Goal: Information Seeking & Learning: Learn about a topic

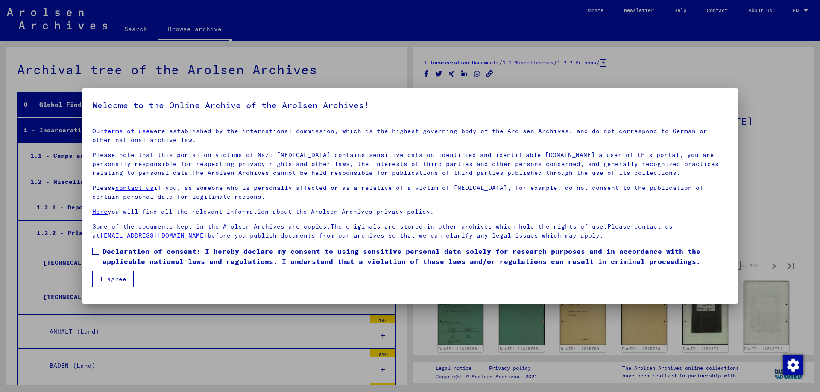
click at [98, 253] on span at bounding box center [95, 251] width 7 height 7
click at [105, 277] on button "I agree" at bounding box center [112, 279] width 41 height 16
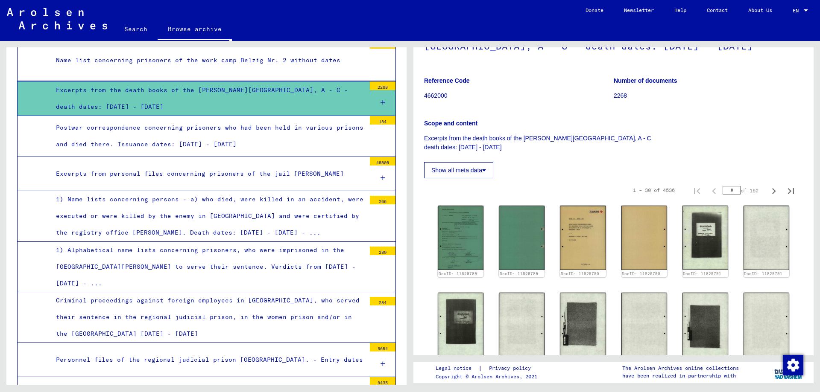
scroll to position [1003, 0]
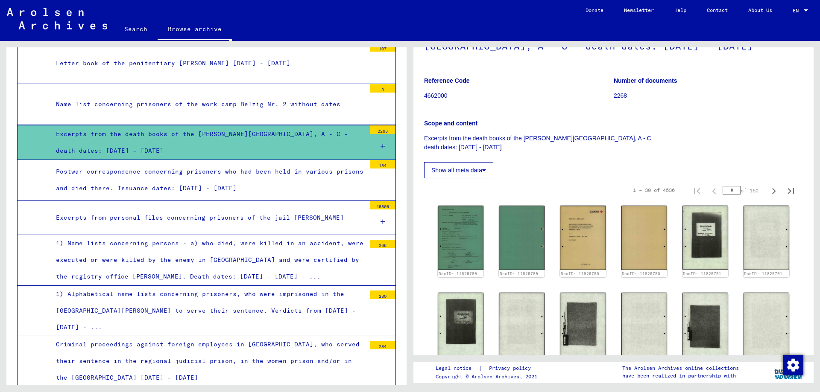
click at [382, 145] on icon at bounding box center [382, 146] width 5 height 6
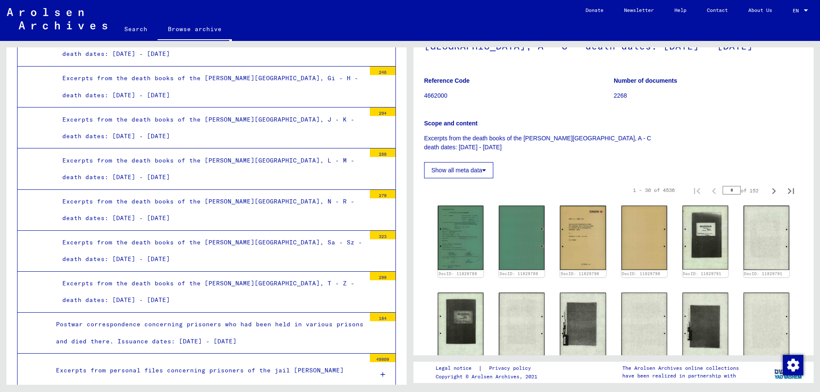
scroll to position [1197, 0]
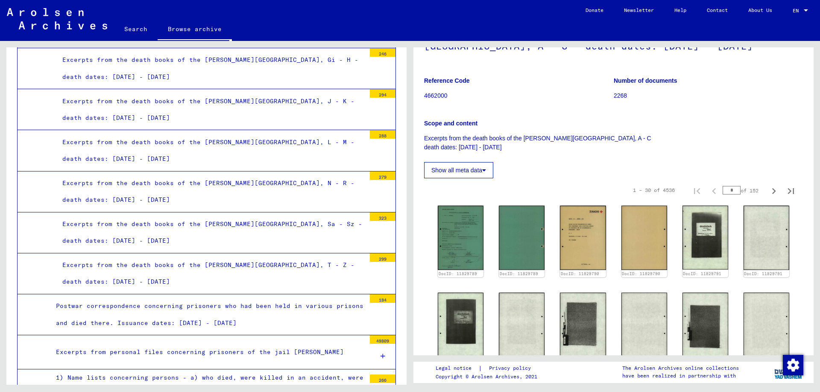
click at [348, 178] on div "Excerpts from the death books of the [PERSON_NAME][GEOGRAPHIC_DATA], N - R - de…" at bounding box center [210, 191] width 309 height 33
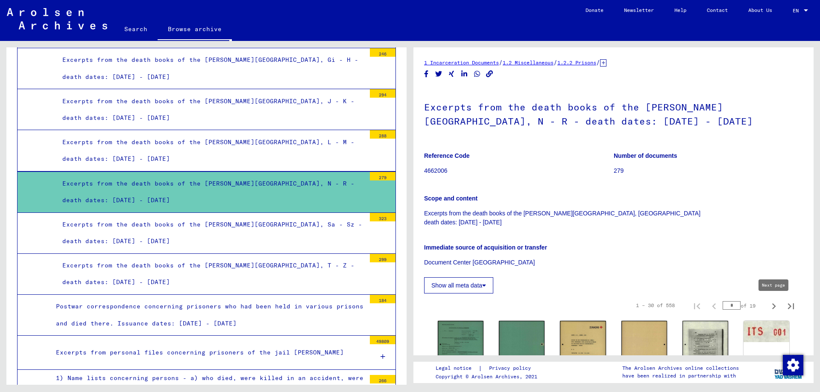
click at [770, 309] on icon "Next page" at bounding box center [774, 307] width 12 height 12
type input "*"
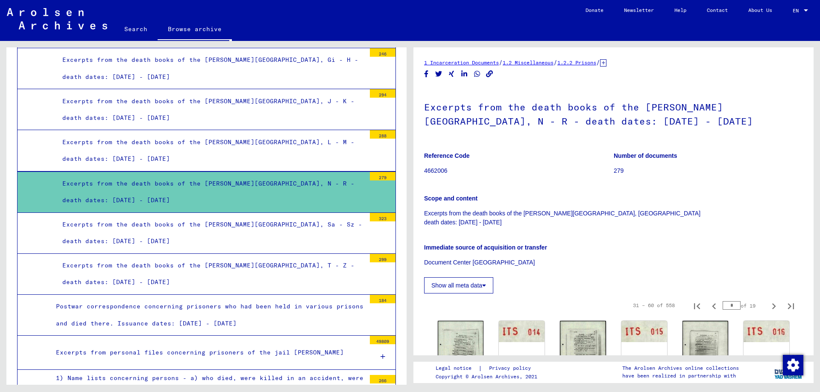
click at [770, 309] on icon "Next page" at bounding box center [774, 307] width 12 height 12
type input "*"
click at [771, 309] on icon "Next page" at bounding box center [774, 307] width 12 height 12
type input "*"
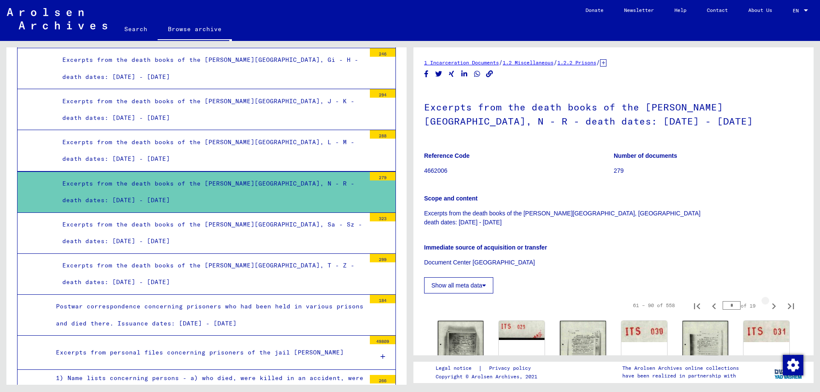
type input "*"
click at [771, 309] on icon "Next page" at bounding box center [774, 307] width 12 height 12
type input "*"
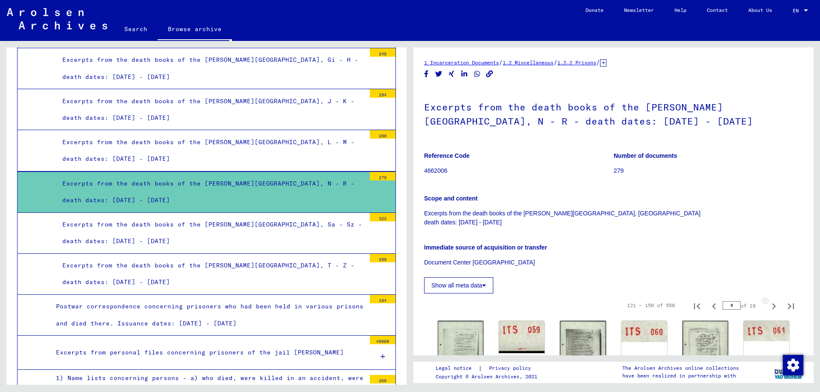
click at [771, 309] on icon "Next page" at bounding box center [774, 307] width 12 height 12
type input "*"
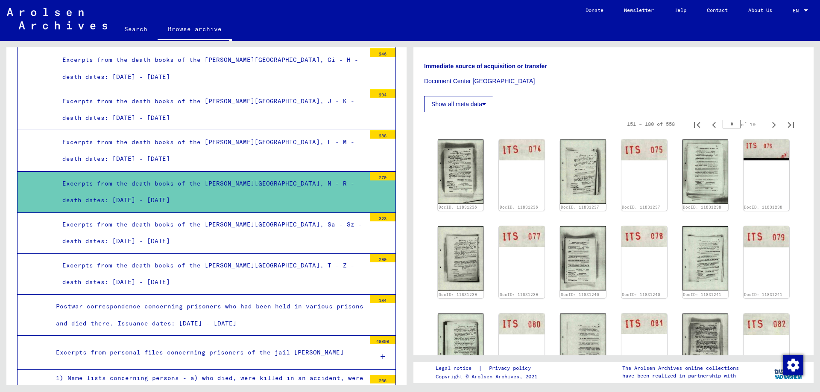
scroll to position [180, 0]
click at [587, 232] on div "DocID: 11831236 DocID: 11831236 DocID: 11831237 DocID: 11831237 DocID: 11831238…" at bounding box center [613, 350] width 358 height 426
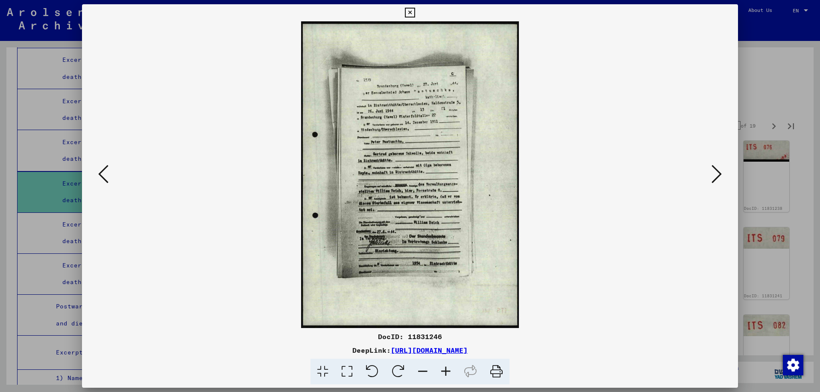
click at [715, 175] on icon at bounding box center [716, 174] width 10 height 20
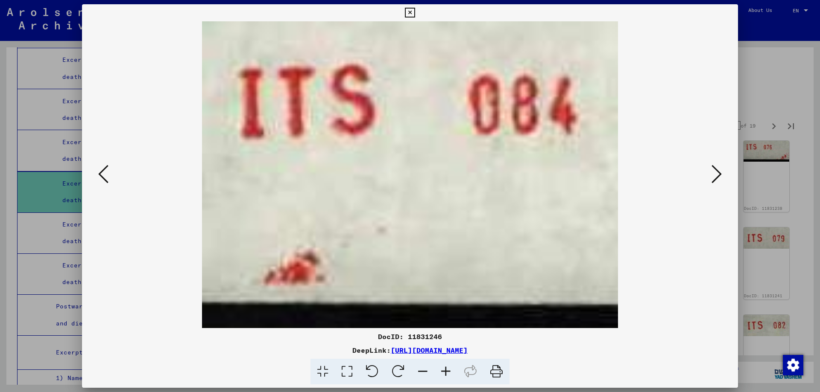
click at [715, 175] on icon at bounding box center [716, 174] width 10 height 20
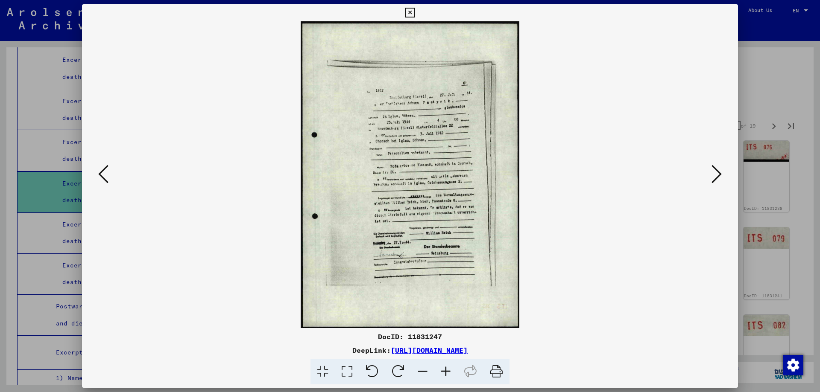
click at [715, 175] on icon at bounding box center [716, 174] width 10 height 20
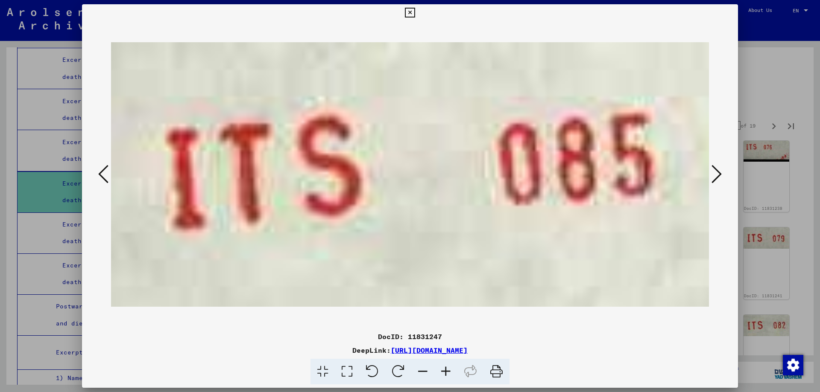
click at [715, 175] on icon at bounding box center [716, 174] width 10 height 20
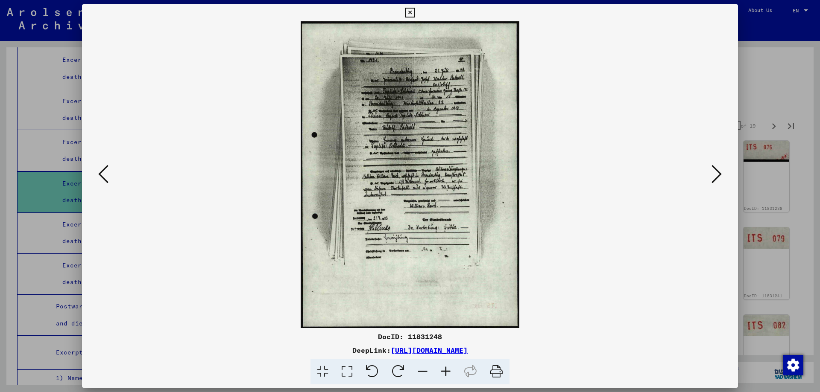
click at [715, 175] on icon at bounding box center [716, 174] width 10 height 20
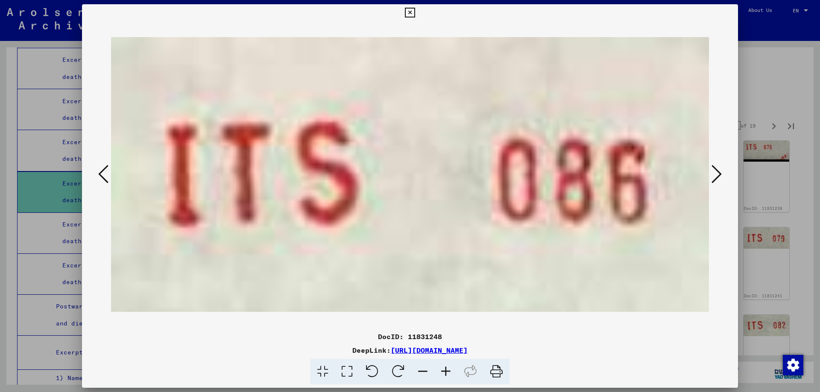
click at [715, 175] on icon at bounding box center [716, 174] width 10 height 20
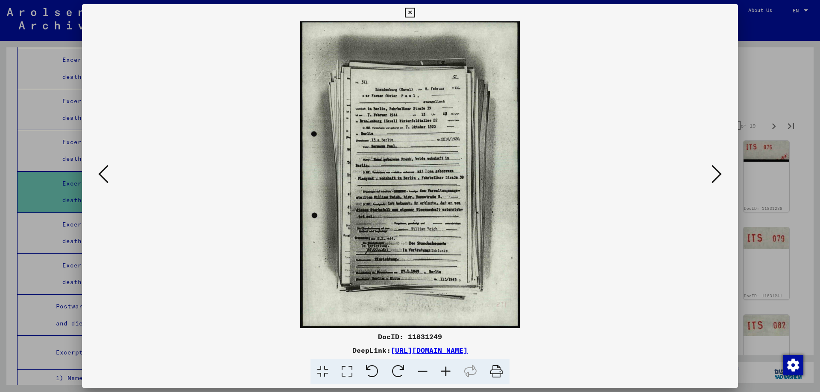
click at [715, 175] on icon at bounding box center [716, 174] width 10 height 20
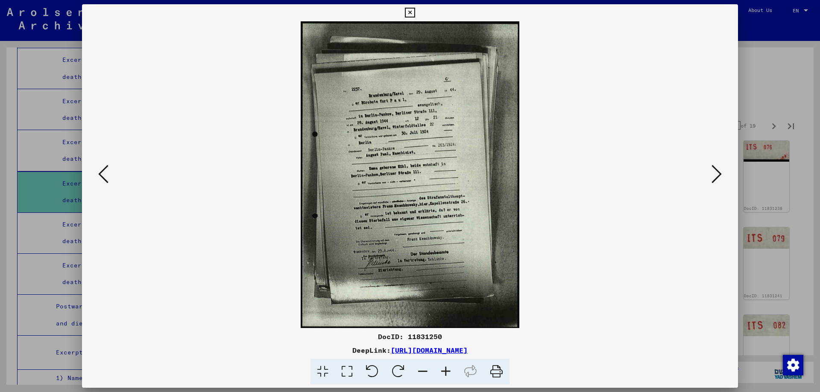
click at [715, 175] on icon at bounding box center [716, 174] width 10 height 20
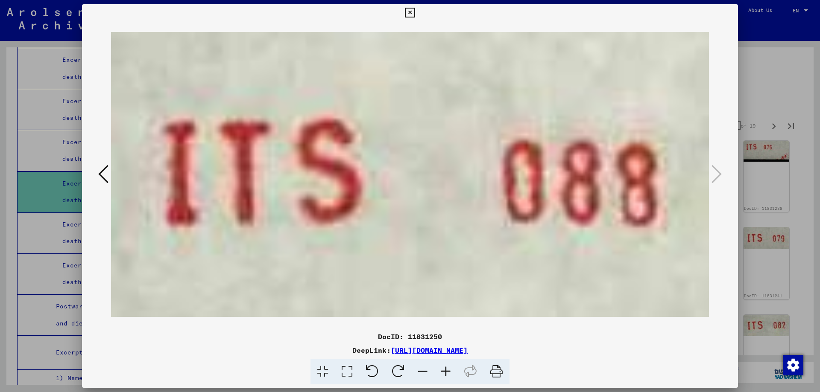
click at [102, 178] on icon at bounding box center [103, 174] width 10 height 20
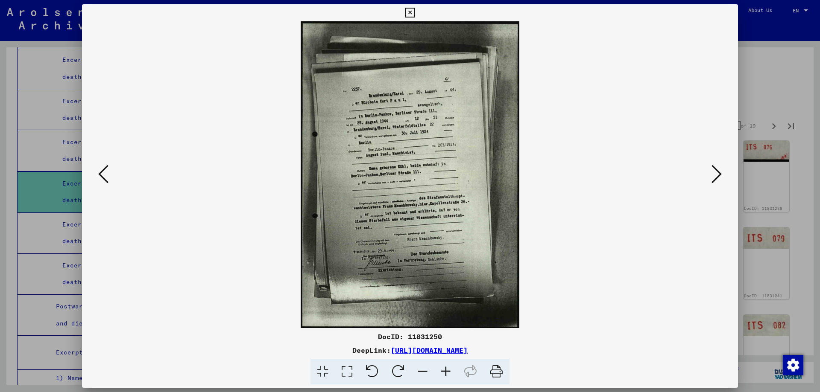
click at [102, 178] on icon at bounding box center [103, 174] width 10 height 20
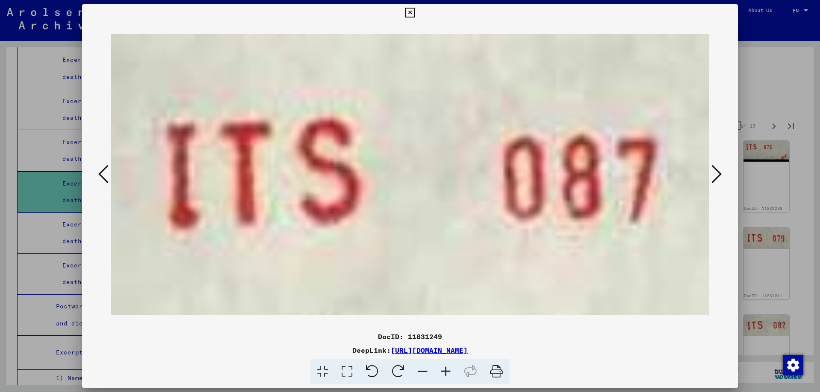
click at [102, 178] on icon at bounding box center [103, 174] width 10 height 20
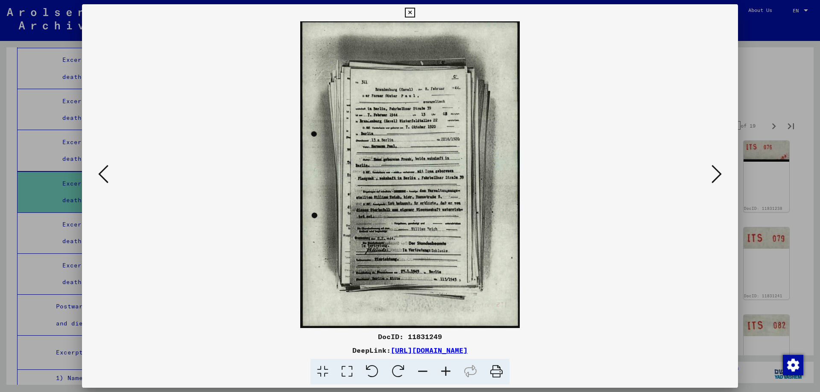
click at [102, 178] on icon at bounding box center [103, 174] width 10 height 20
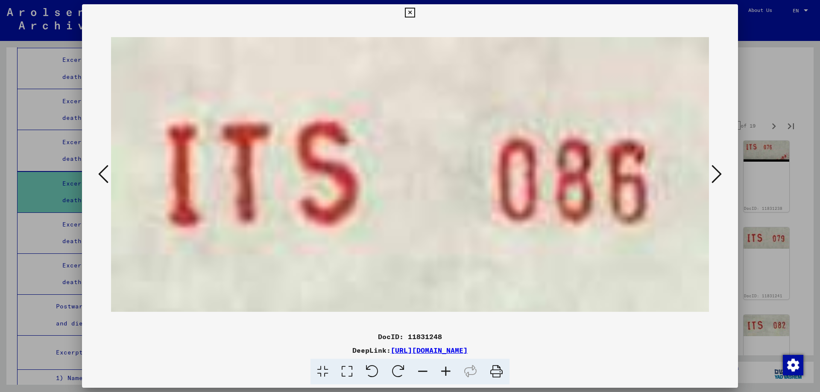
click at [102, 178] on icon at bounding box center [103, 174] width 10 height 20
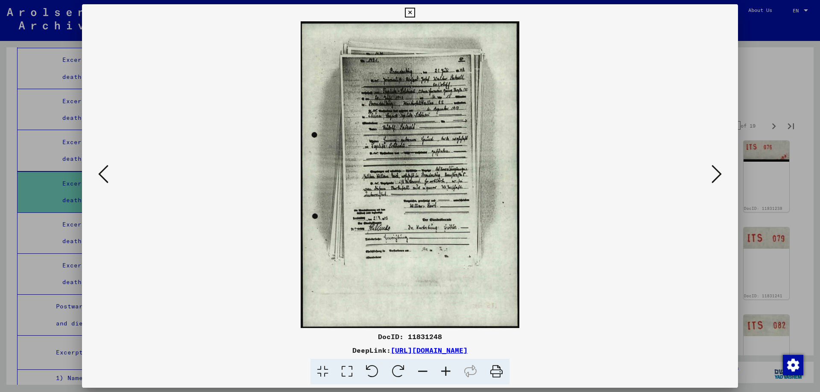
click at [102, 178] on icon at bounding box center [103, 174] width 10 height 20
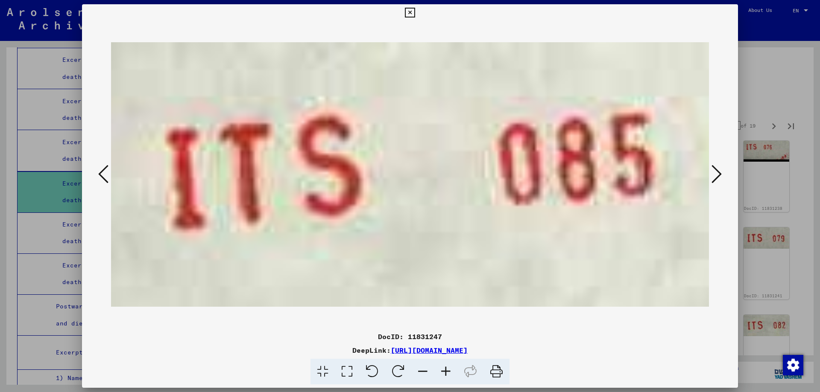
click at [722, 175] on button at bounding box center [716, 175] width 15 height 24
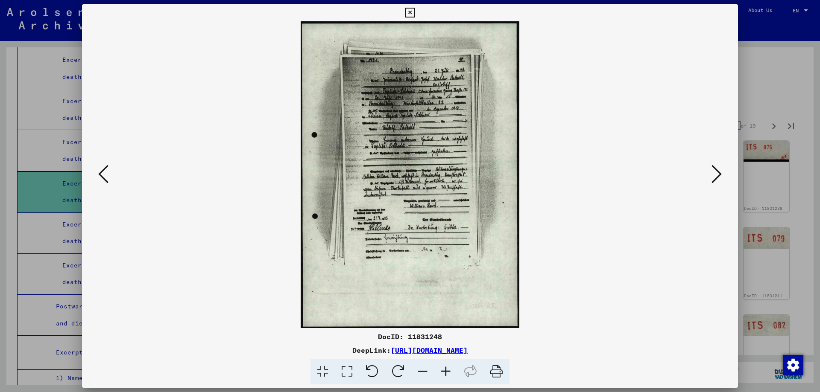
click at [100, 179] on icon at bounding box center [103, 174] width 10 height 20
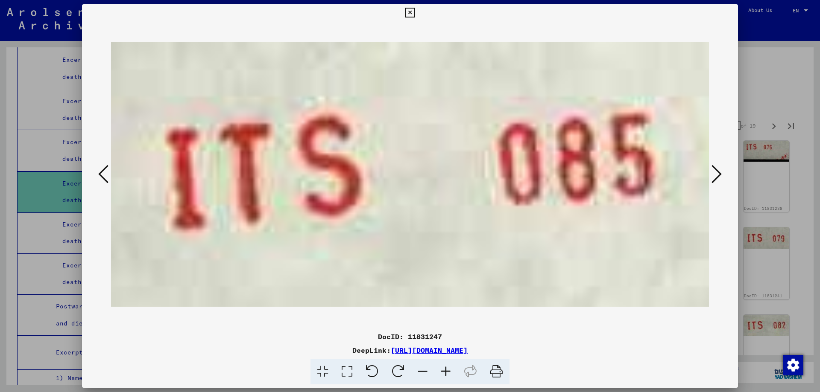
click at [100, 179] on icon at bounding box center [103, 174] width 10 height 20
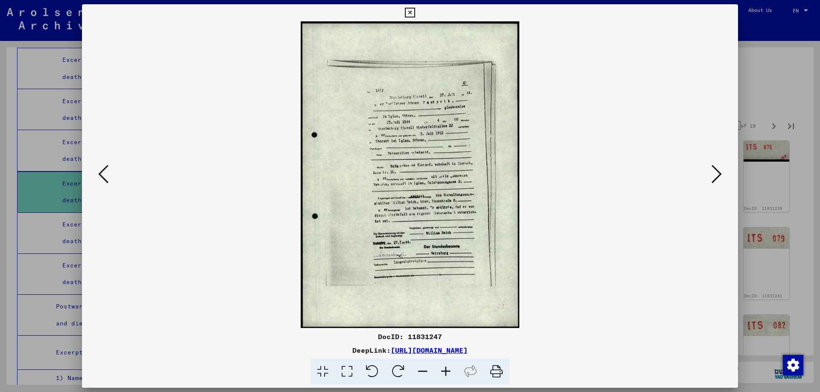
click at [100, 179] on icon at bounding box center [103, 174] width 10 height 20
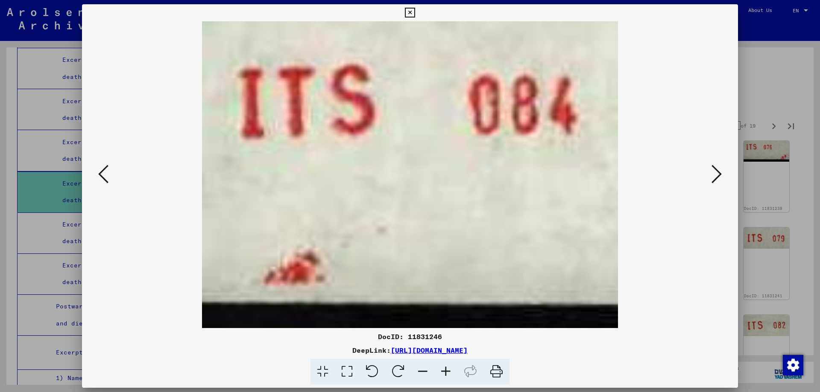
click at [100, 179] on icon at bounding box center [103, 174] width 10 height 20
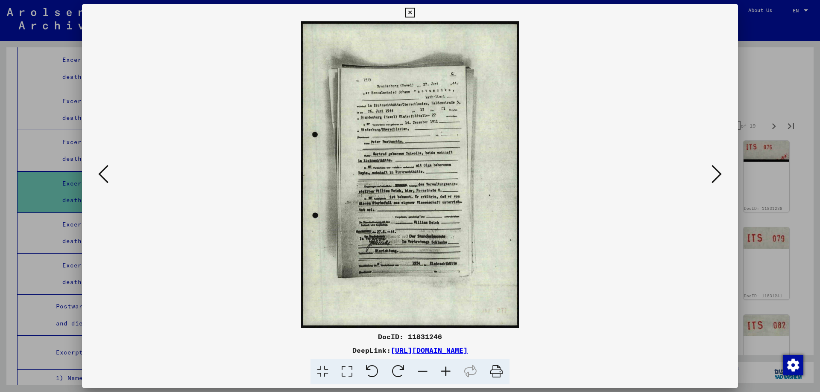
click at [100, 179] on icon at bounding box center [103, 174] width 10 height 20
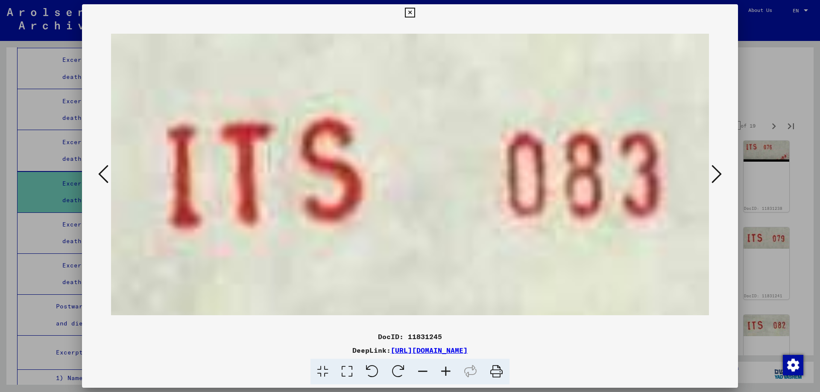
click at [100, 179] on icon at bounding box center [103, 174] width 10 height 20
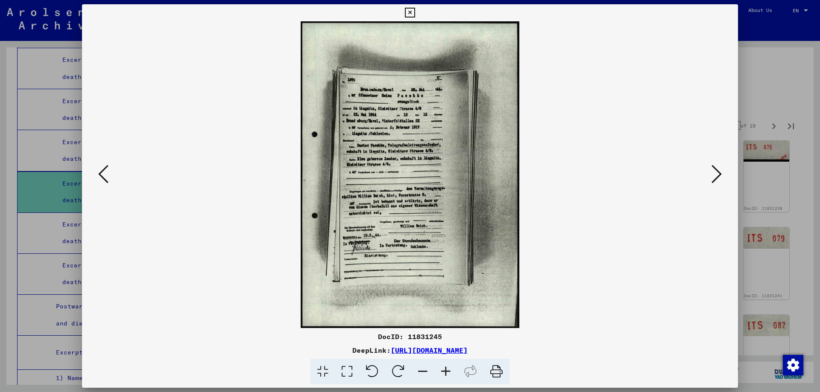
click at [100, 179] on icon at bounding box center [103, 174] width 10 height 20
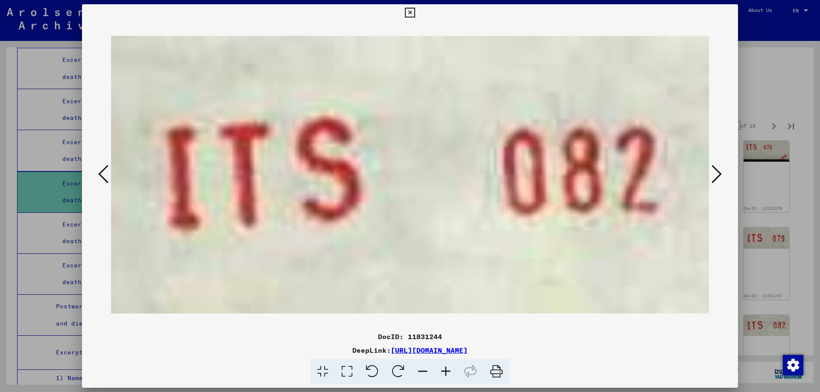
click at [100, 179] on icon at bounding box center [103, 174] width 10 height 20
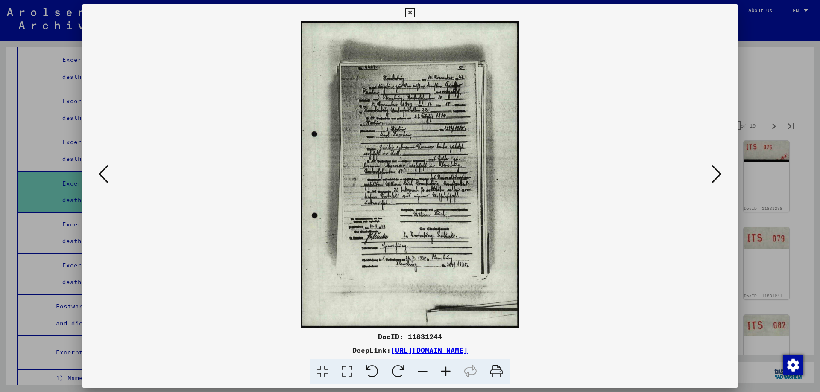
click at [414, 17] on icon at bounding box center [410, 13] width 10 height 10
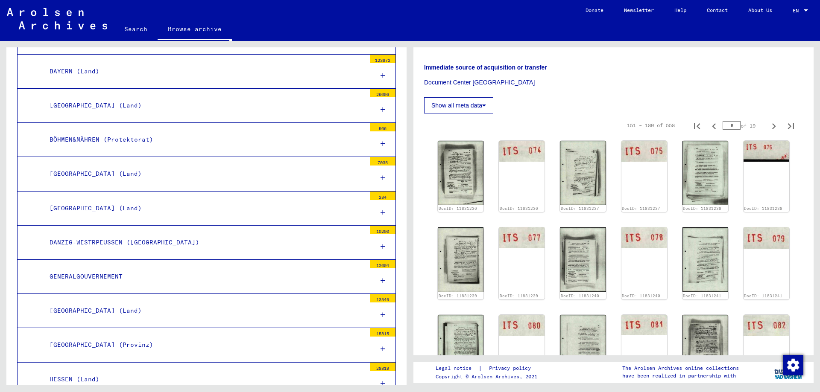
scroll to position [292, 0]
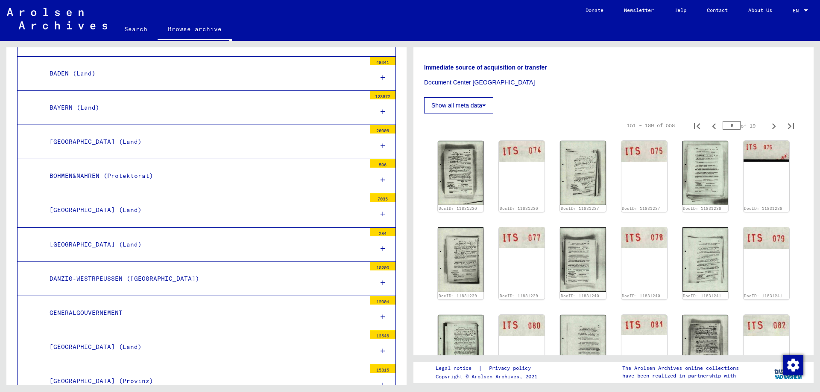
click at [382, 145] on icon at bounding box center [382, 146] width 5 height 6
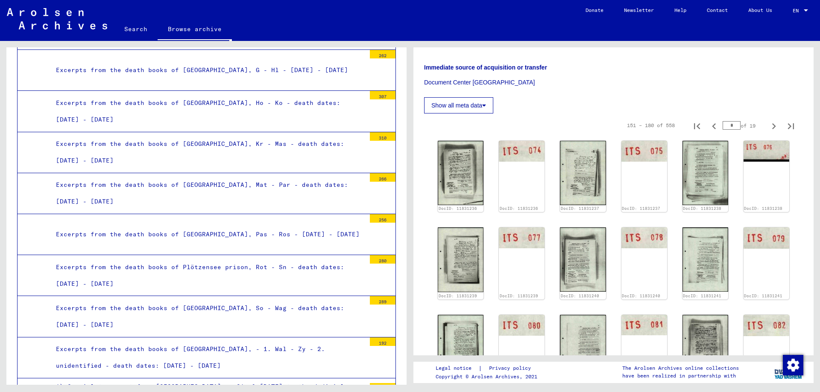
scroll to position [1080, 0]
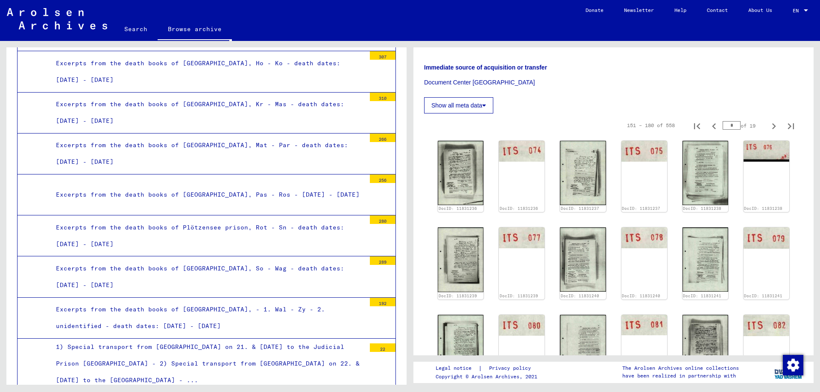
click at [278, 187] on div "Excerpts from the death books of [GEOGRAPHIC_DATA], Pas - Ros - [DATE] - [DATE]" at bounding box center [208, 195] width 316 height 17
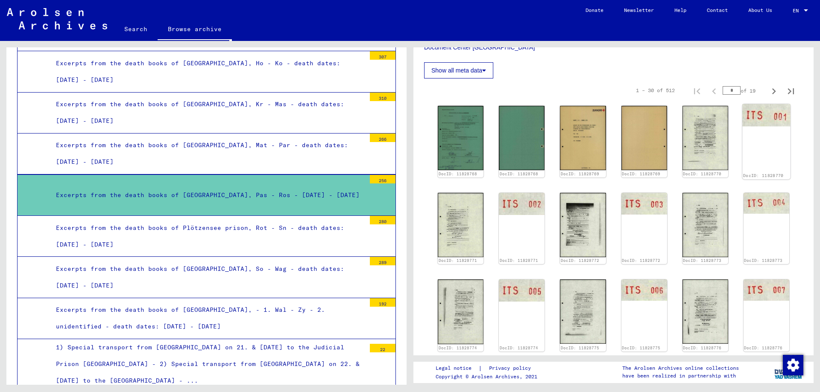
scroll to position [213, 0]
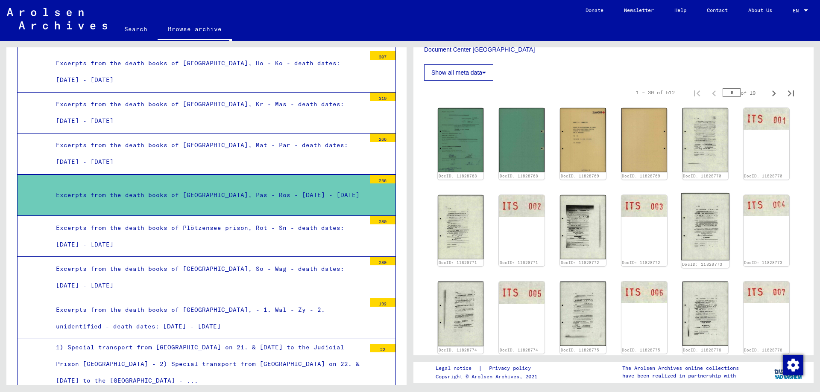
click at [706, 236] on img at bounding box center [705, 226] width 48 height 67
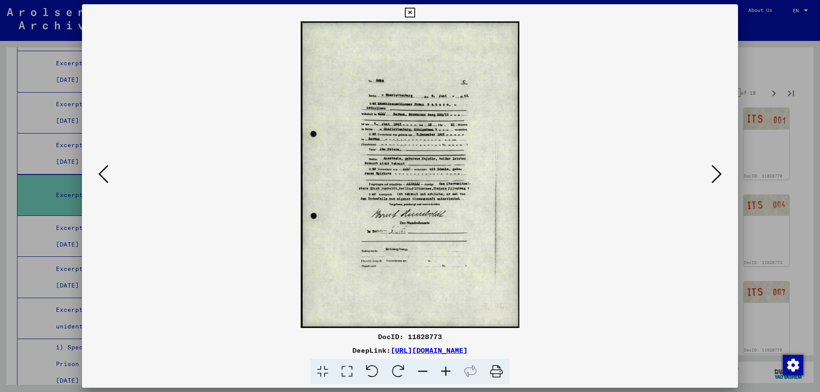
click at [719, 181] on icon at bounding box center [716, 174] width 10 height 20
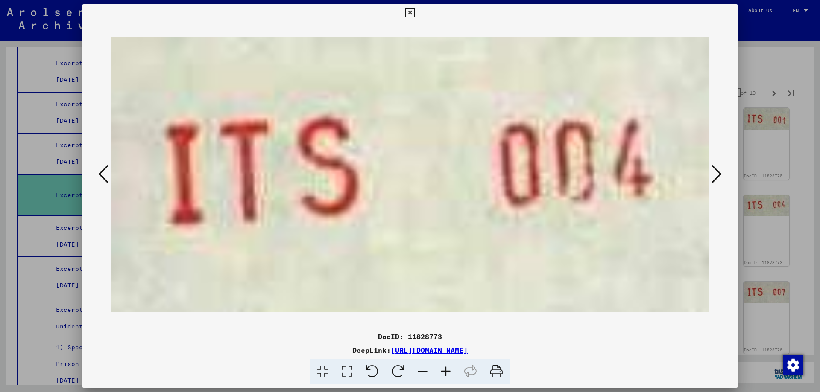
click at [719, 181] on icon at bounding box center [716, 174] width 10 height 20
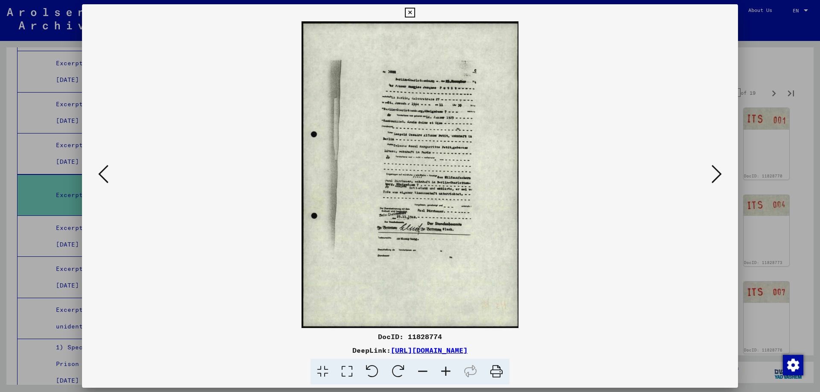
click at [719, 181] on icon at bounding box center [716, 174] width 10 height 20
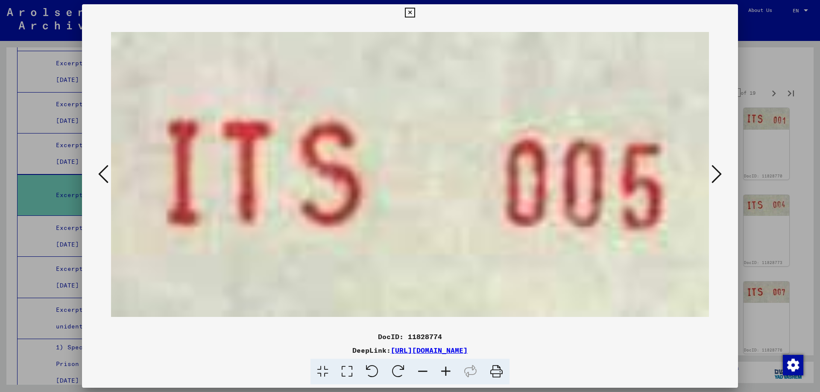
click at [719, 181] on icon at bounding box center [716, 174] width 10 height 20
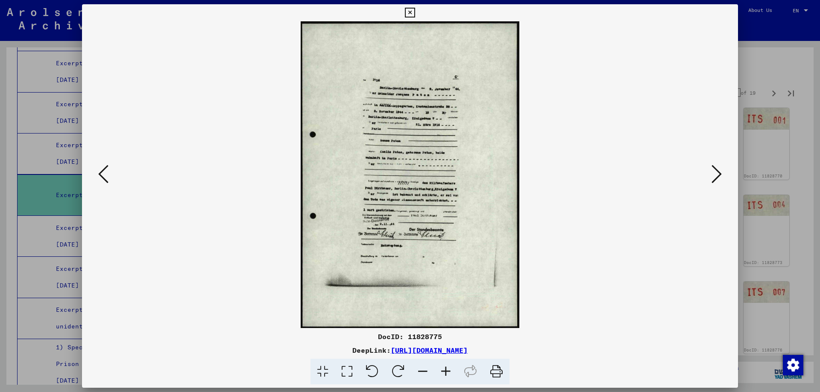
click at [449, 369] on icon at bounding box center [445, 372] width 23 height 26
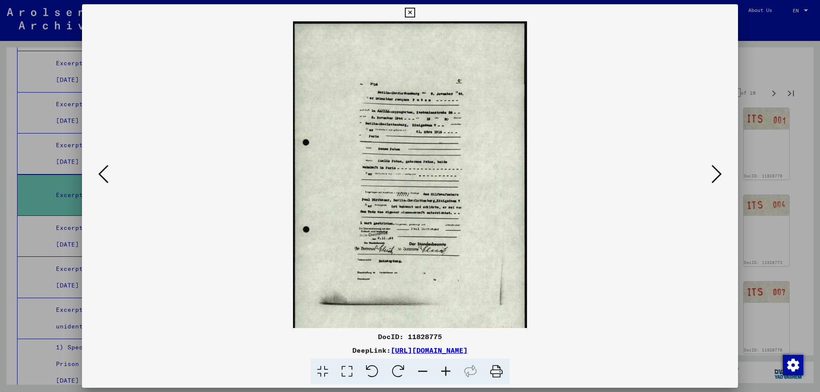
click at [449, 369] on icon at bounding box center [445, 372] width 23 height 26
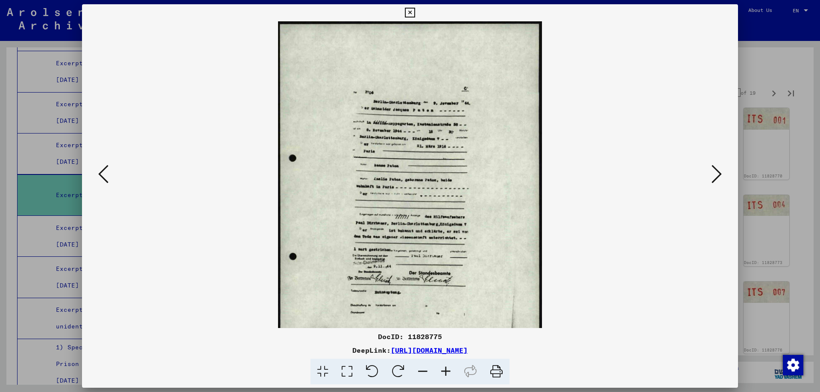
click at [449, 369] on icon at bounding box center [445, 372] width 23 height 26
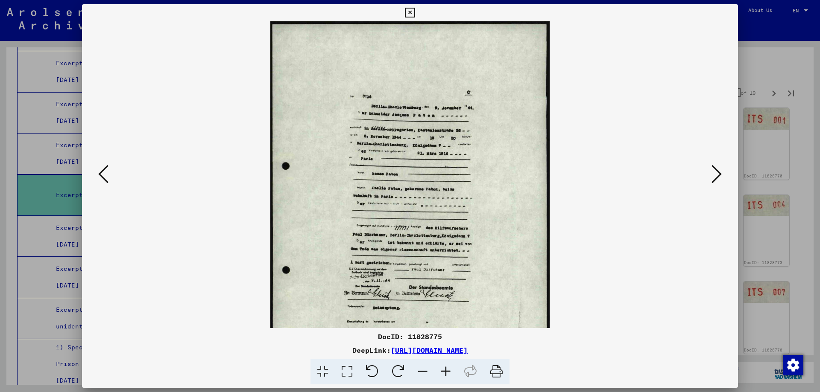
click at [449, 369] on icon at bounding box center [445, 372] width 23 height 26
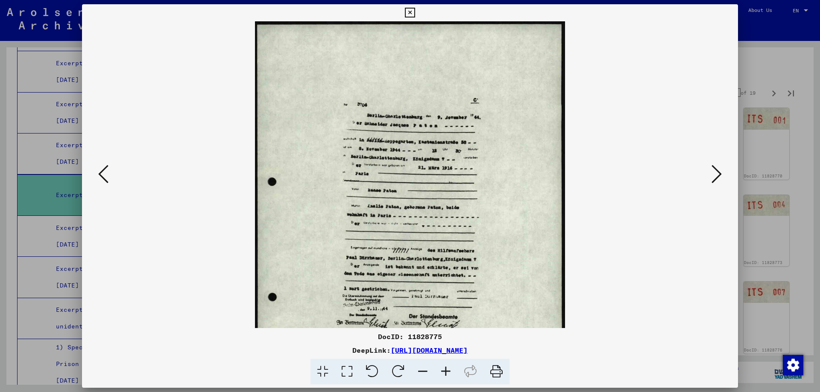
click at [449, 369] on icon at bounding box center [445, 372] width 23 height 26
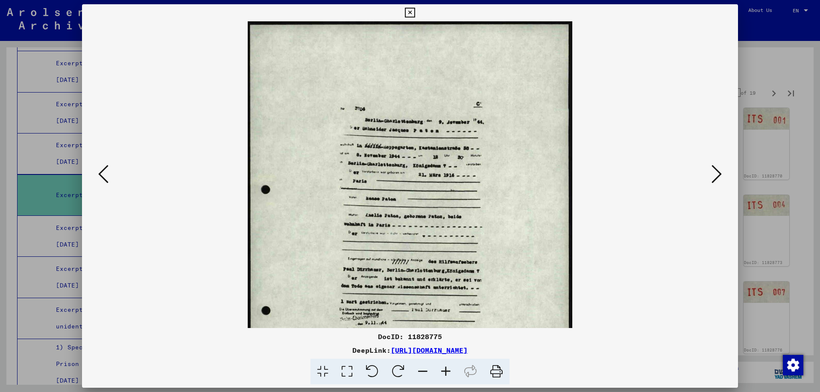
click at [449, 369] on icon at bounding box center [445, 372] width 23 height 26
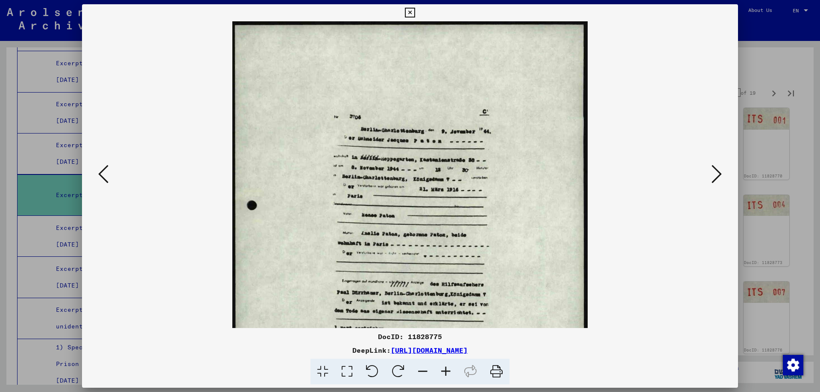
click at [449, 369] on icon at bounding box center [445, 372] width 23 height 26
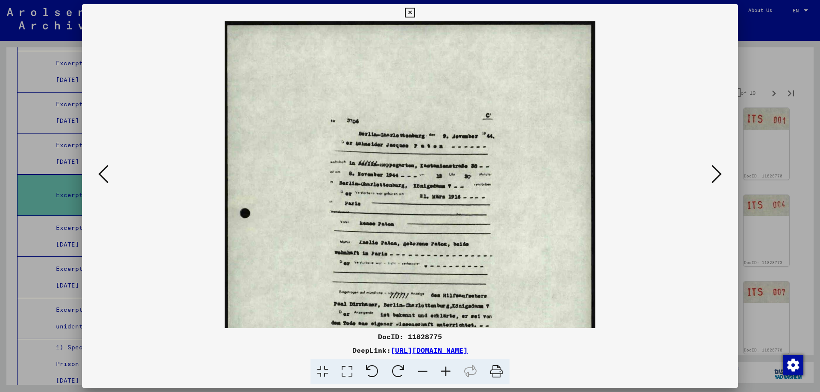
click at [449, 369] on icon at bounding box center [445, 372] width 23 height 26
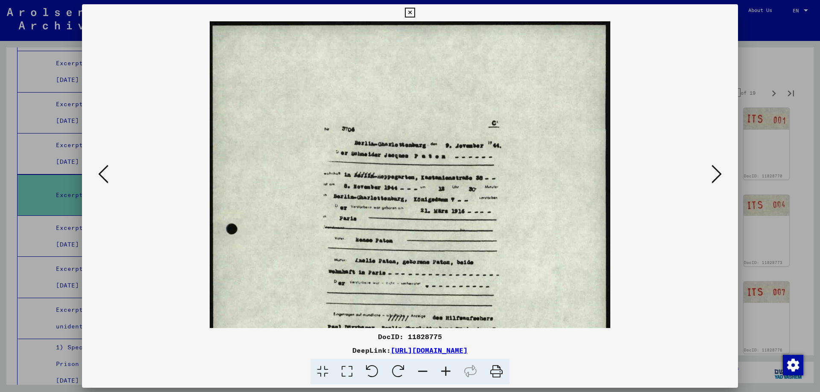
click at [718, 184] on icon at bounding box center [716, 174] width 10 height 20
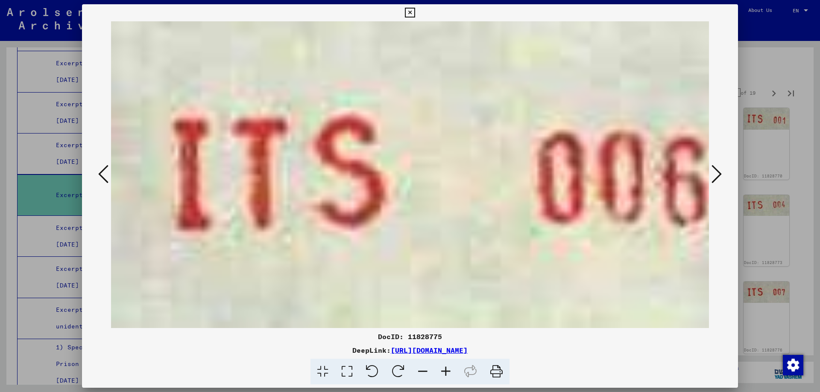
click at [718, 184] on icon at bounding box center [716, 174] width 10 height 20
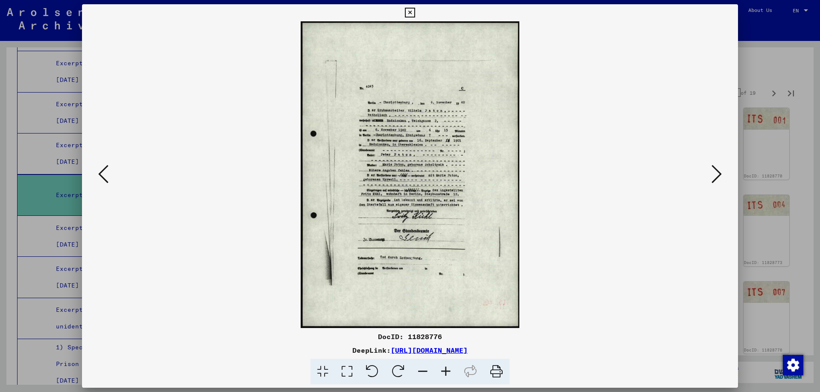
click at [414, 11] on icon at bounding box center [410, 13] width 10 height 10
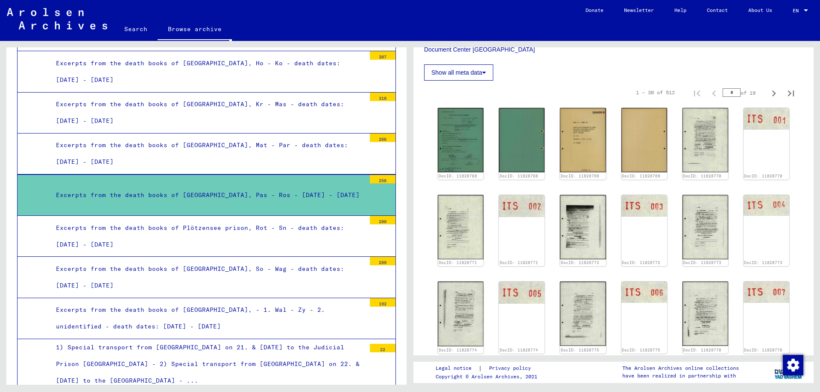
click at [786, 92] on icon "Last page" at bounding box center [791, 94] width 12 height 12
type input "**"
click at [706, 145] on img at bounding box center [705, 140] width 48 height 68
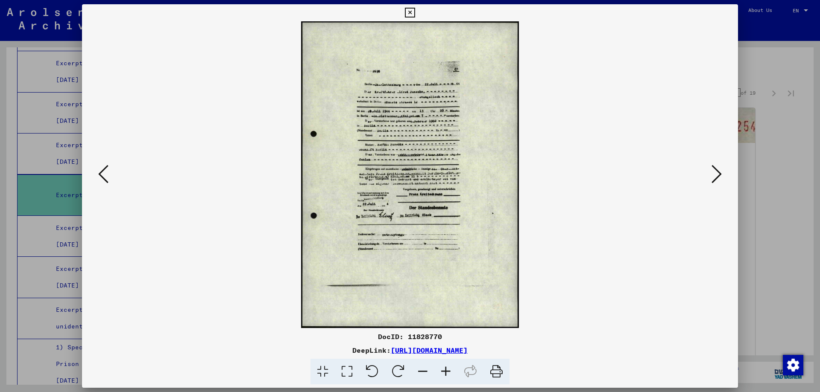
click at [414, 8] on icon at bounding box center [410, 13] width 10 height 10
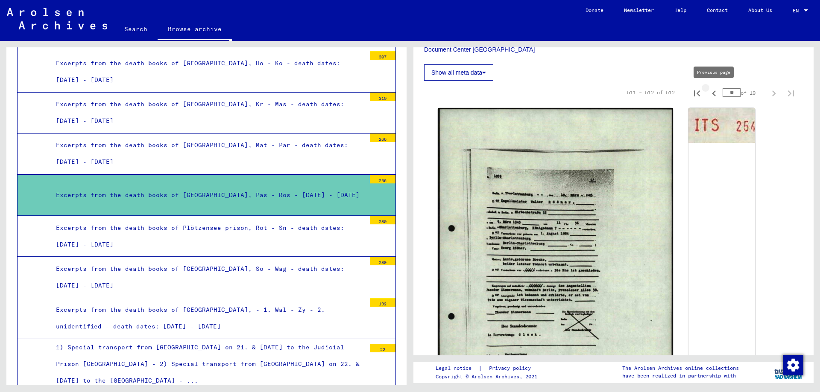
click at [713, 91] on icon "Previous page" at bounding box center [714, 94] width 12 height 12
type input "**"
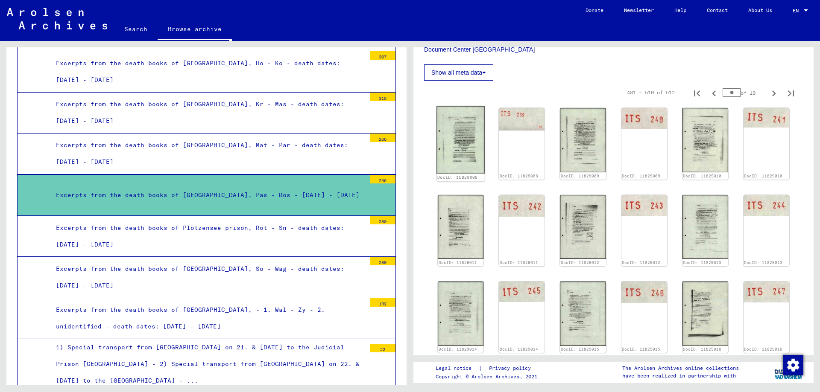
click at [456, 127] on img at bounding box center [460, 139] width 48 height 67
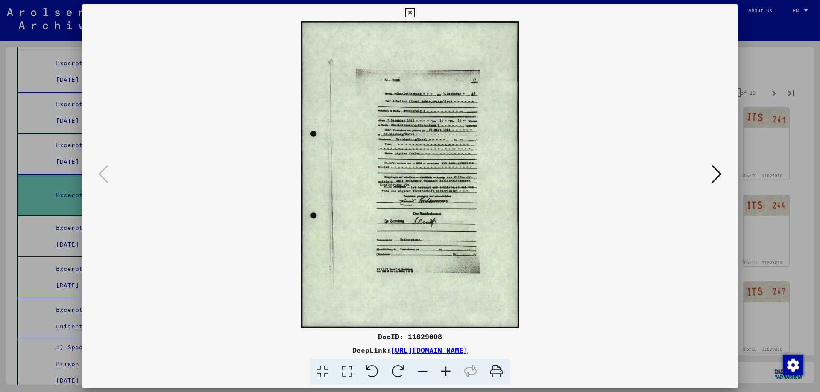
click at [445, 376] on icon at bounding box center [445, 372] width 23 height 26
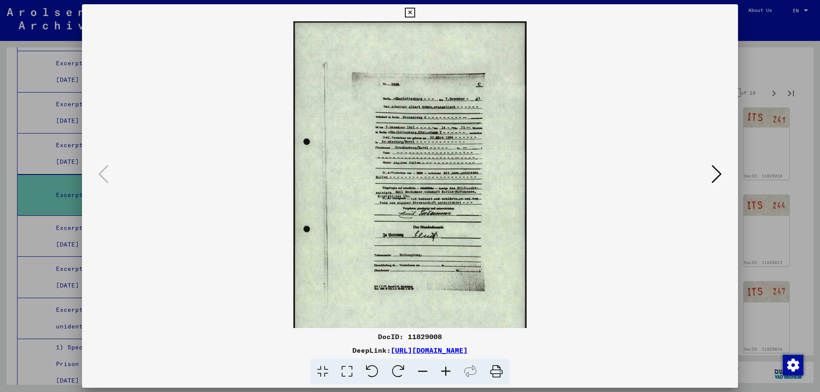
click at [445, 376] on icon at bounding box center [445, 372] width 23 height 26
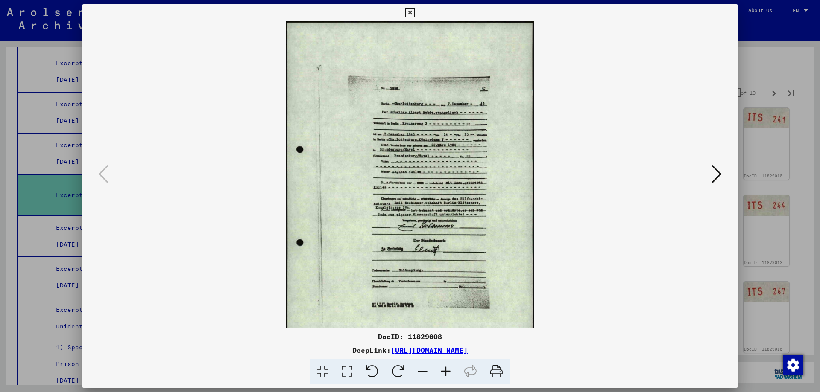
click at [445, 376] on icon at bounding box center [445, 372] width 23 height 26
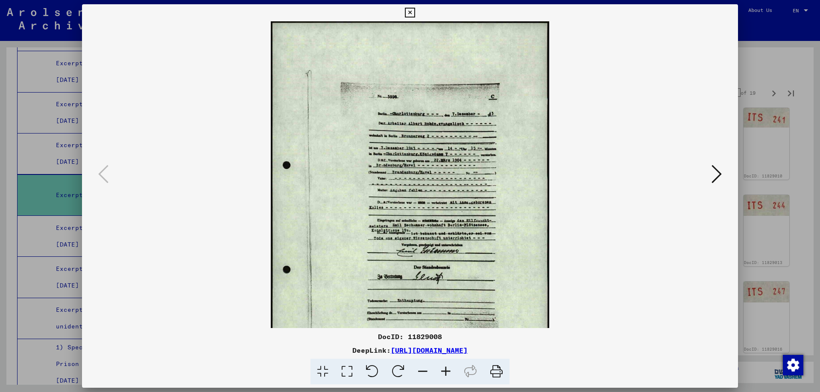
click at [445, 376] on icon at bounding box center [445, 372] width 23 height 26
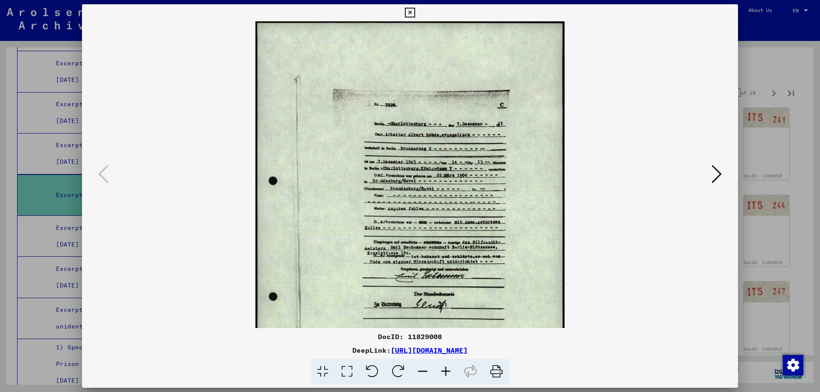
click at [445, 376] on icon at bounding box center [445, 372] width 23 height 26
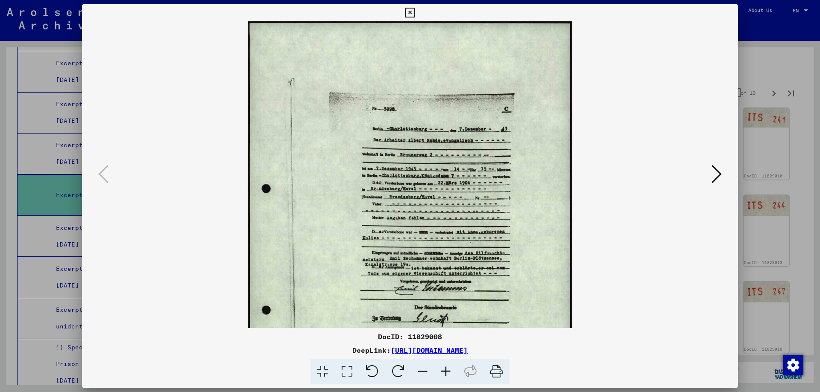
click at [445, 376] on icon at bounding box center [445, 372] width 23 height 26
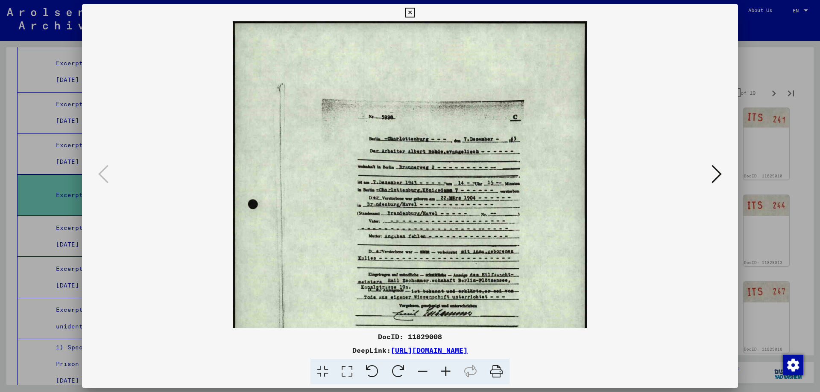
click at [445, 376] on icon at bounding box center [445, 372] width 23 height 26
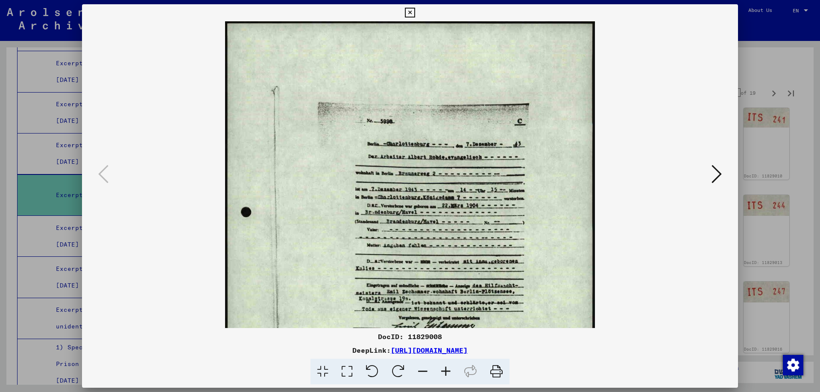
click at [445, 376] on icon at bounding box center [445, 372] width 23 height 26
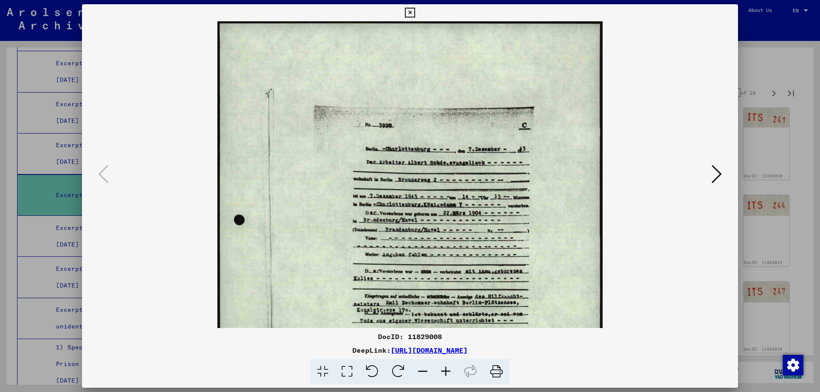
click at [414, 12] on icon at bounding box center [410, 13] width 10 height 10
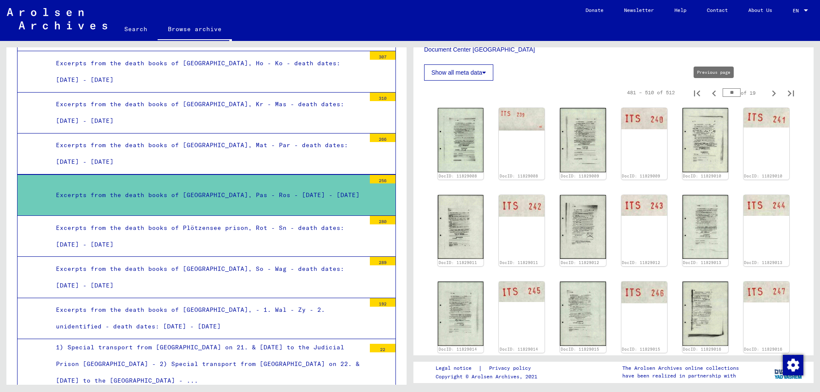
click at [713, 91] on icon "Previous page" at bounding box center [714, 94] width 12 height 12
type input "**"
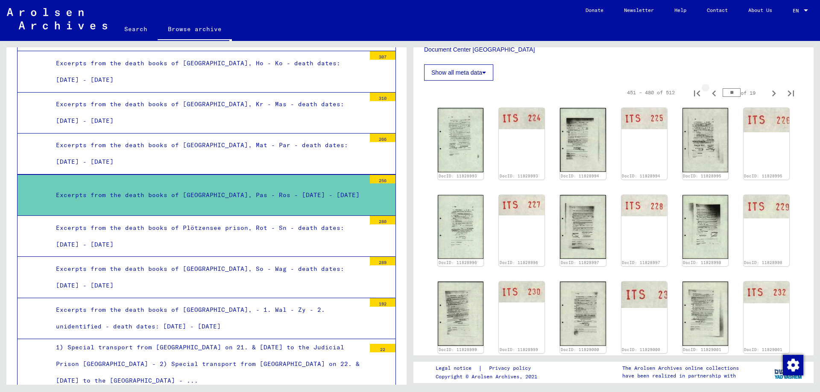
click at [714, 90] on icon "Previous page" at bounding box center [714, 94] width 12 height 12
type input "**"
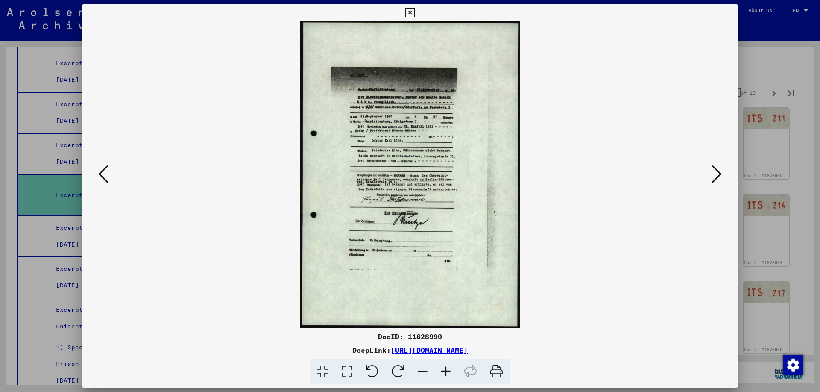
drag, startPoint x: 731, startPoint y: 9, endPoint x: 732, endPoint y: 15, distance: 6.0
click at [414, 9] on icon at bounding box center [410, 13] width 10 height 10
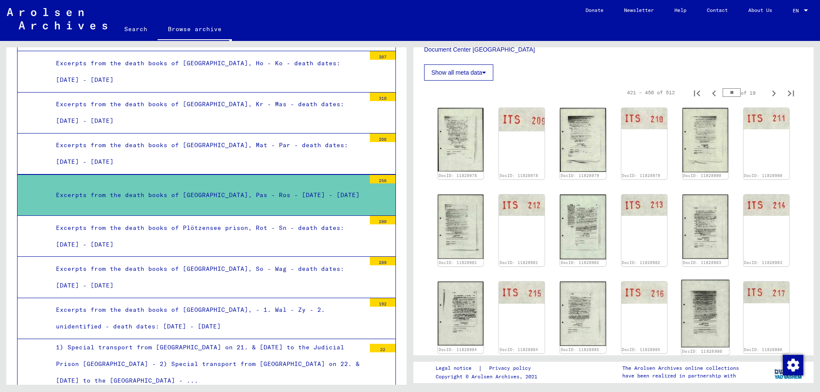
click at [683, 280] on img at bounding box center [705, 314] width 48 height 68
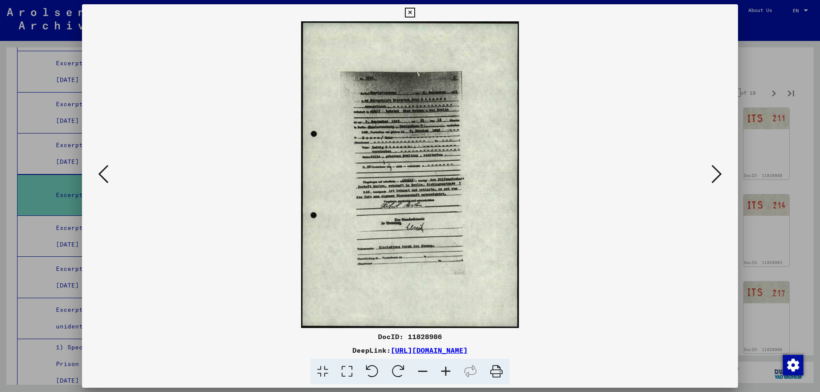
click at [103, 172] on icon at bounding box center [103, 174] width 10 height 20
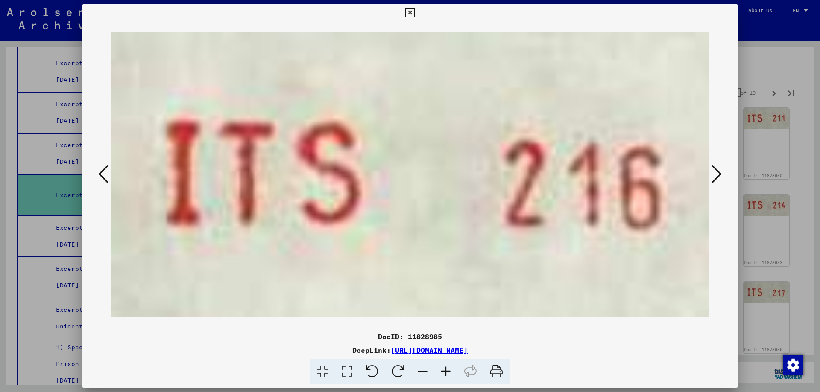
click at [103, 172] on icon at bounding box center [103, 174] width 10 height 20
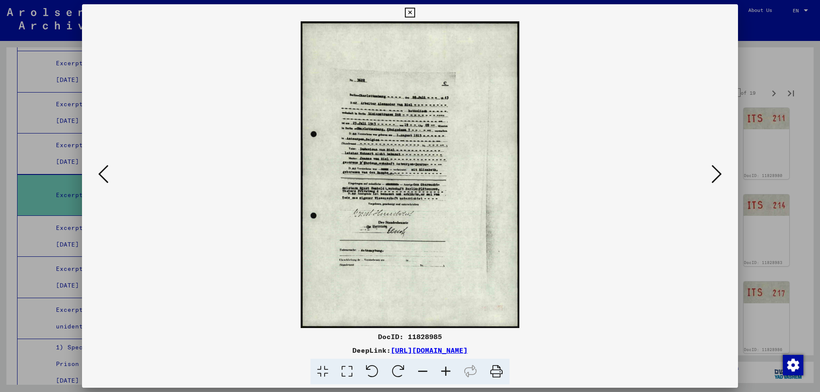
click at [417, 5] on button at bounding box center [409, 12] width 15 height 17
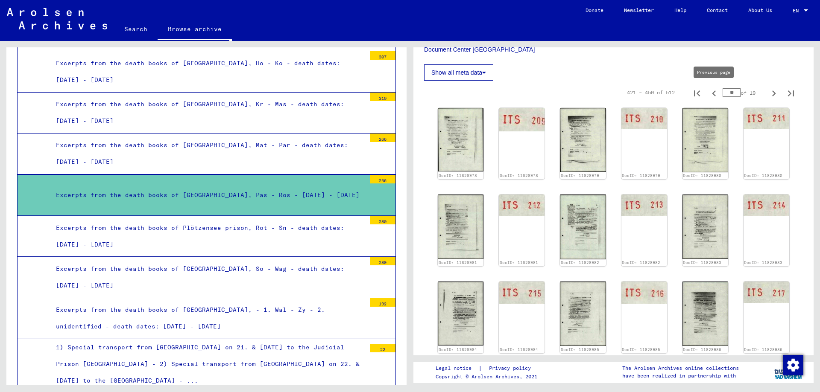
click at [713, 92] on icon "Previous page" at bounding box center [714, 94] width 12 height 12
type input "**"
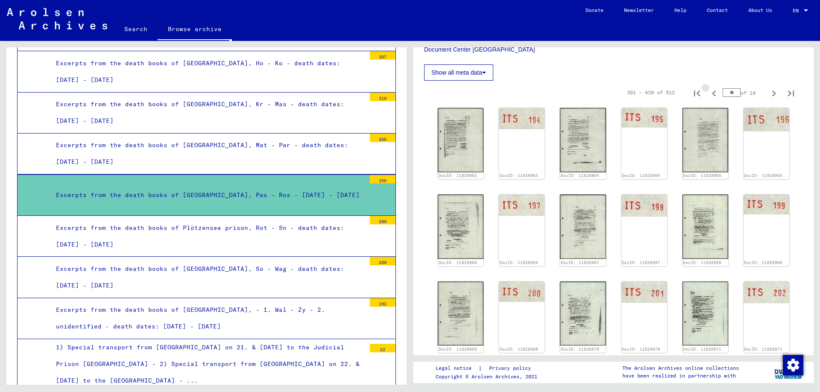
click at [713, 92] on icon "Previous page" at bounding box center [714, 94] width 12 height 12
type input "**"
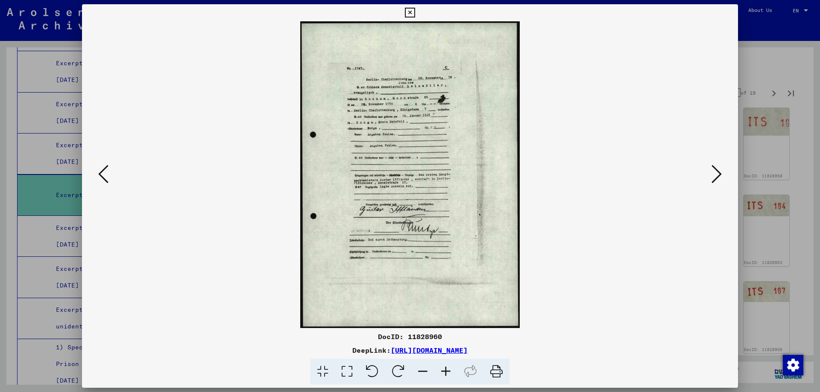
click at [414, 10] on icon at bounding box center [410, 13] width 10 height 10
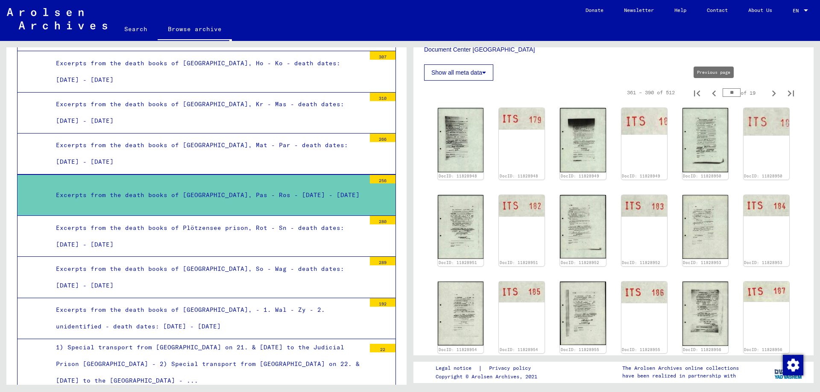
click at [712, 94] on icon "Previous page" at bounding box center [714, 94] width 12 height 12
type input "**"
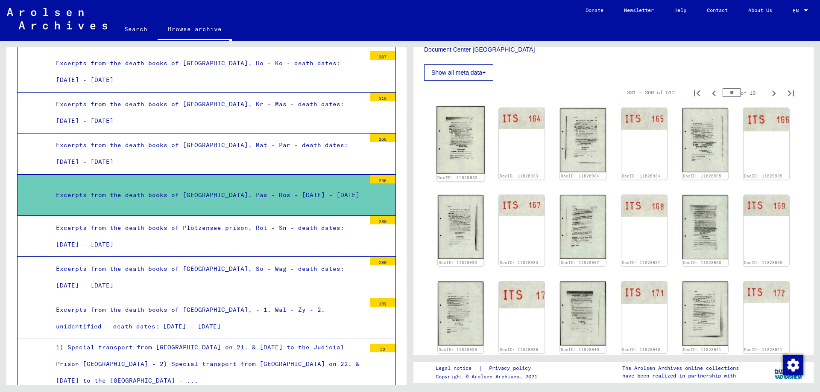
click at [470, 175] on link "DocID: 11828933" at bounding box center [457, 177] width 41 height 5
